Goal: Find specific page/section: Find specific page/section

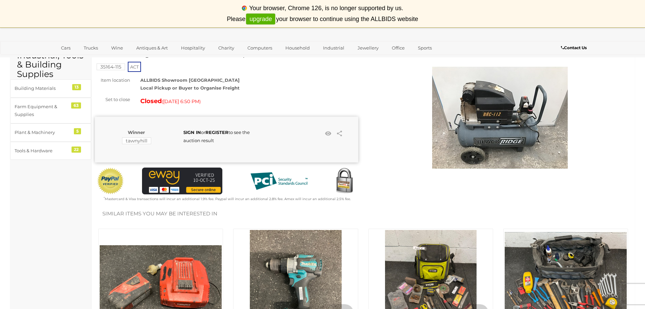
scroll to position [68, 0]
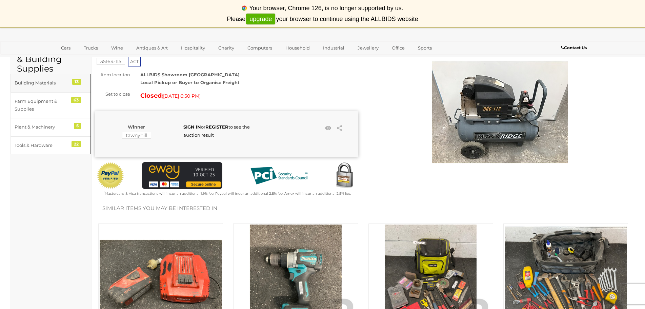
click at [51, 87] on link "Building Materials 13" at bounding box center [50, 83] width 81 height 18
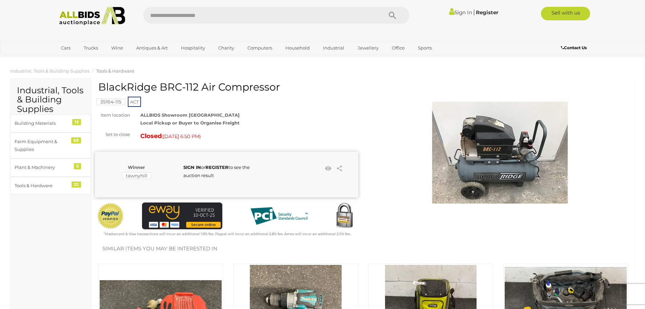
scroll to position [68, 0]
